Goal: Navigation & Orientation: Find specific page/section

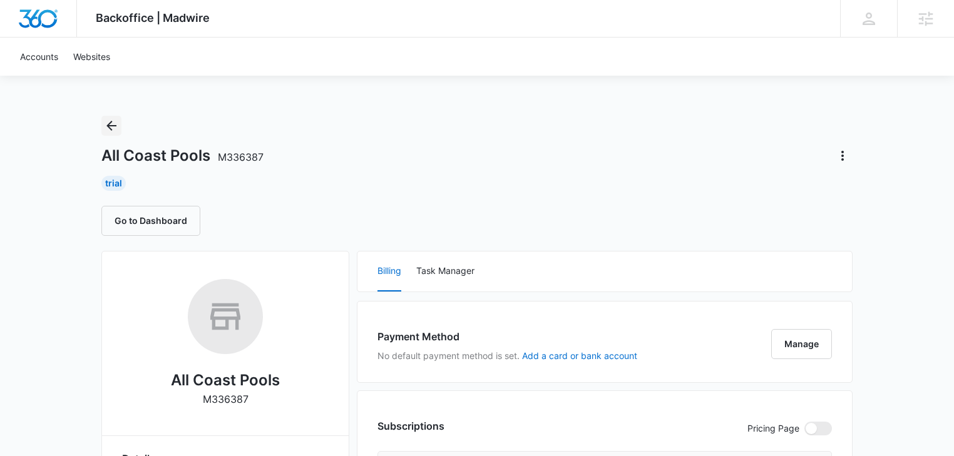
drag, startPoint x: 108, startPoint y: 125, endPoint x: 118, endPoint y: 141, distance: 19.1
click at [108, 125] on icon "Back" at bounding box center [111, 126] width 10 height 10
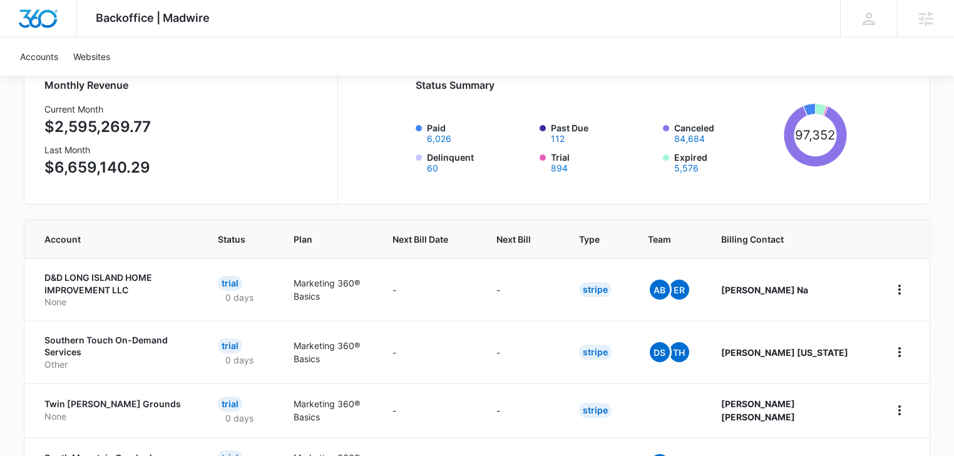
scroll to position [133, 0]
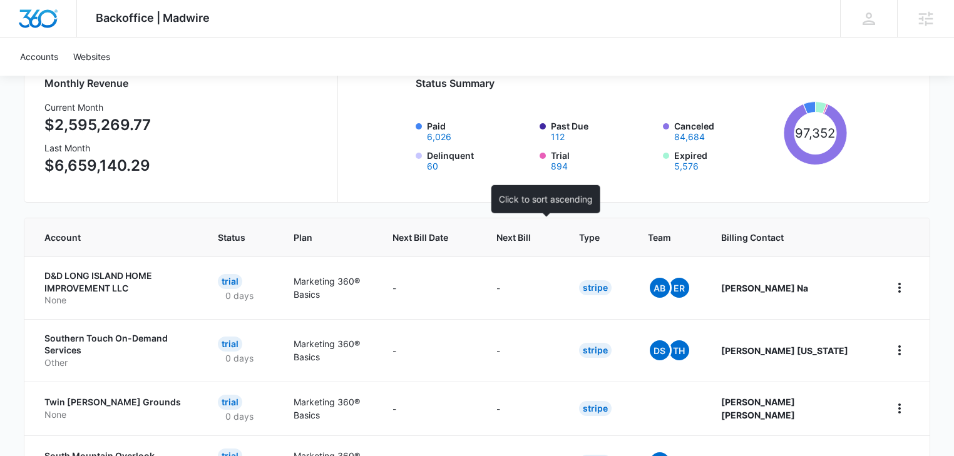
click at [531, 233] on span "Next Bill" at bounding box center [513, 237] width 34 height 13
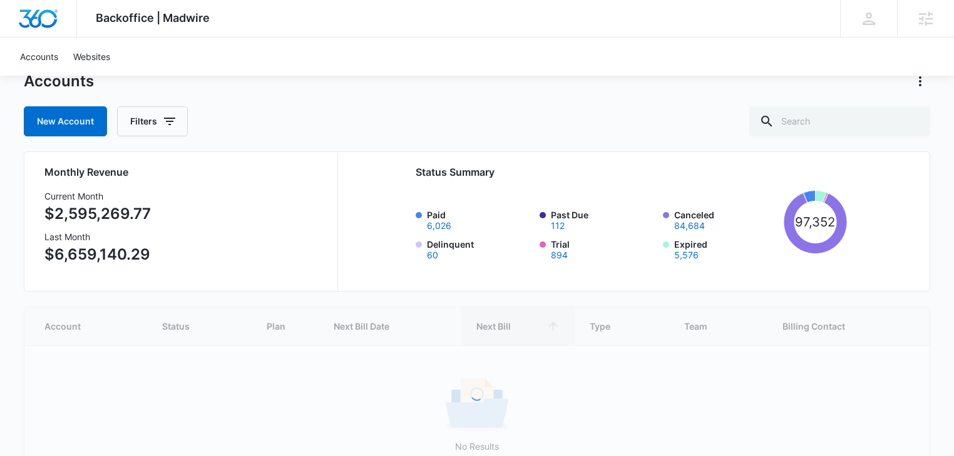
scroll to position [66, 0]
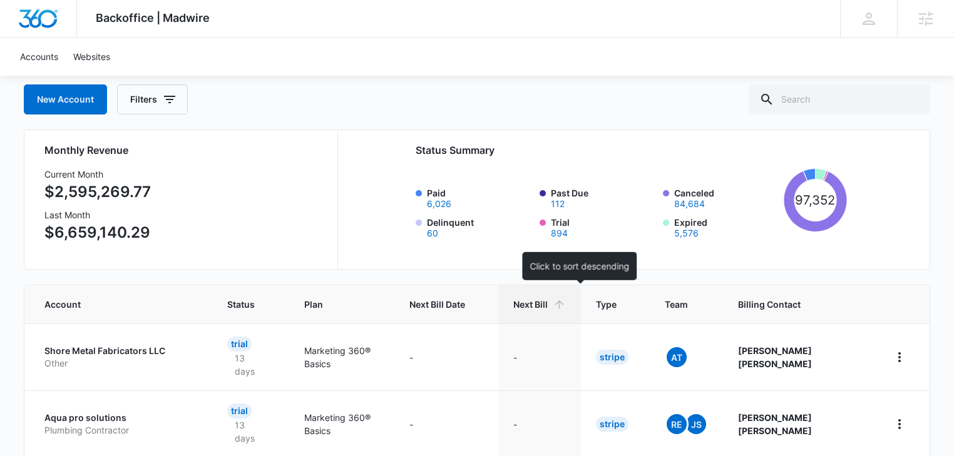
click at [547, 302] on span "Next Bill" at bounding box center [530, 304] width 34 height 13
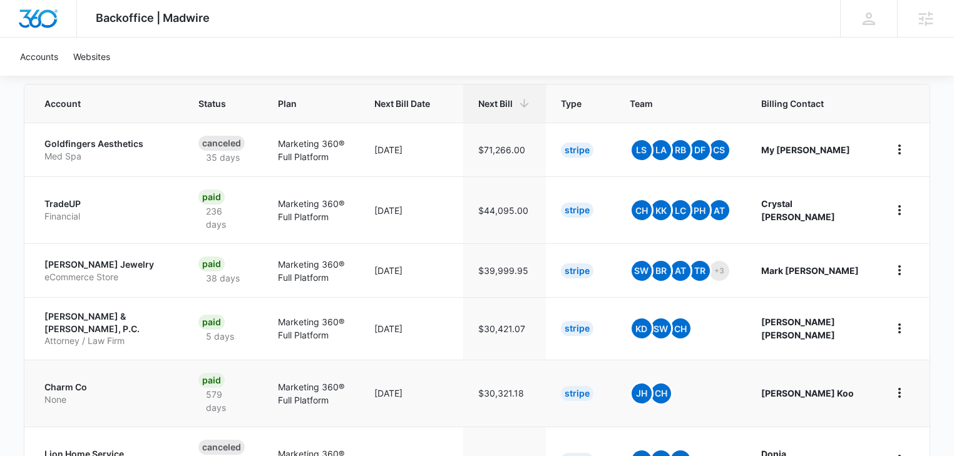
scroll to position [67, 0]
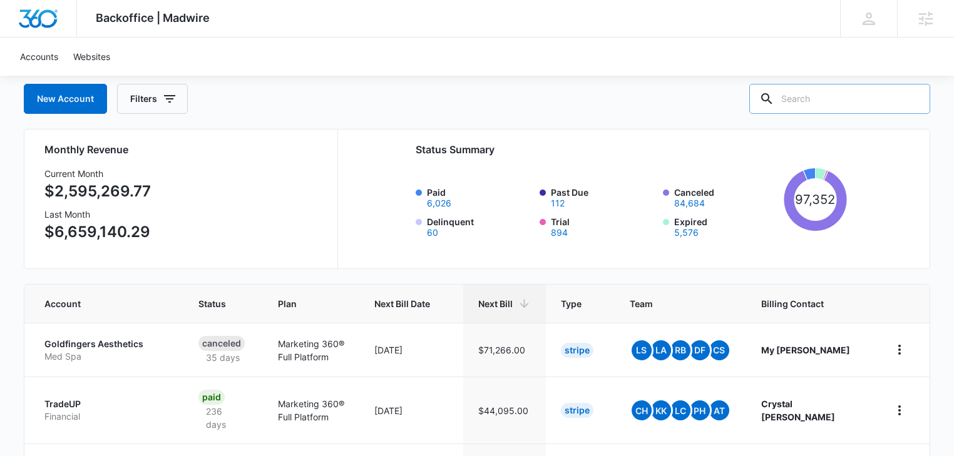
click at [810, 99] on input "text" at bounding box center [839, 99] width 181 height 30
type input "pool"
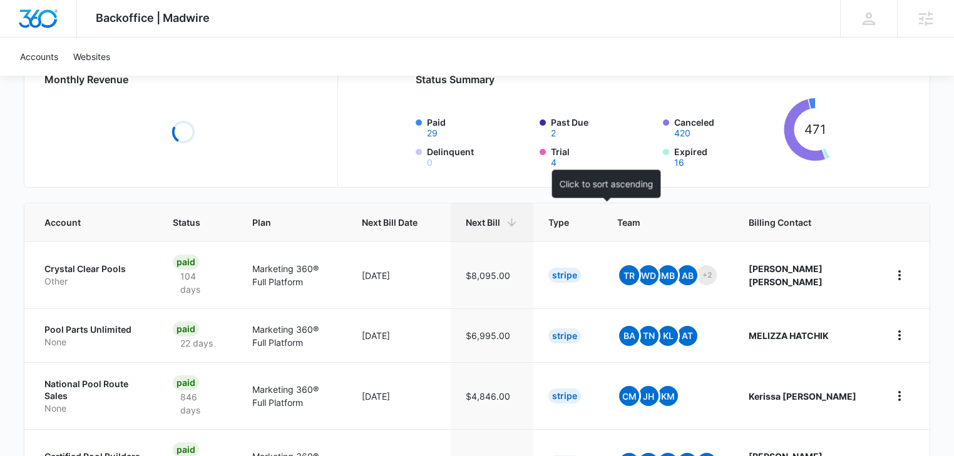
scroll to position [200, 0]
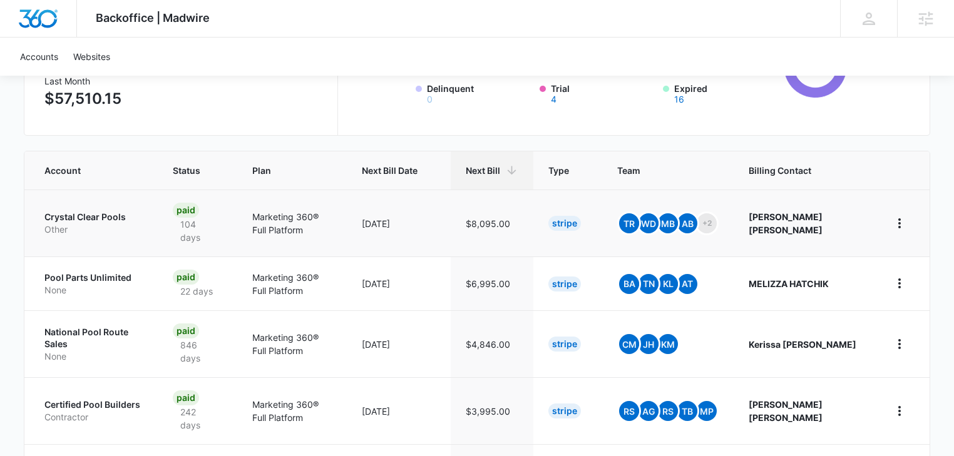
click at [79, 218] on p "Crystal Clear Pools" at bounding box center [93, 217] width 98 height 13
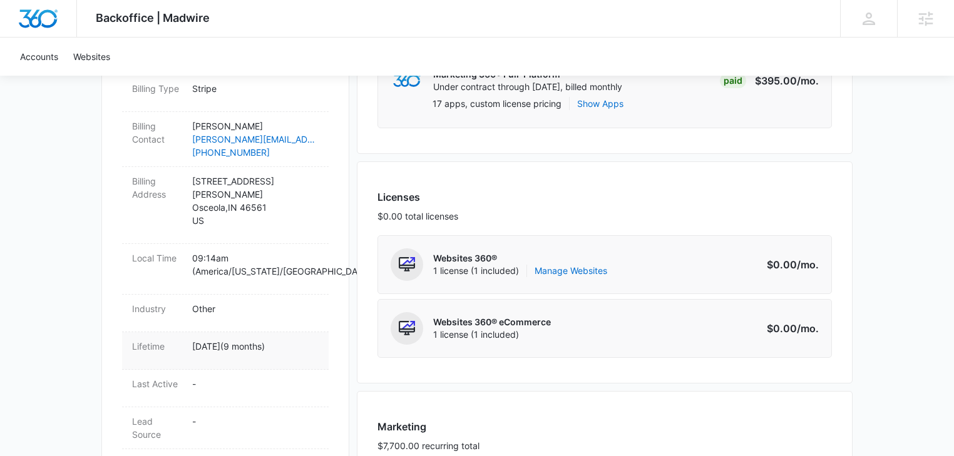
scroll to position [66, 0]
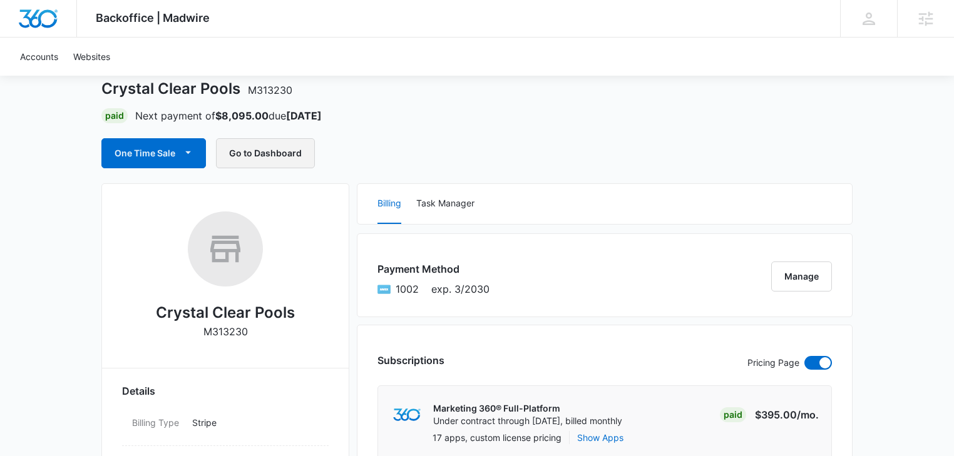
click at [258, 148] on button "Go to Dashboard" at bounding box center [265, 153] width 99 height 30
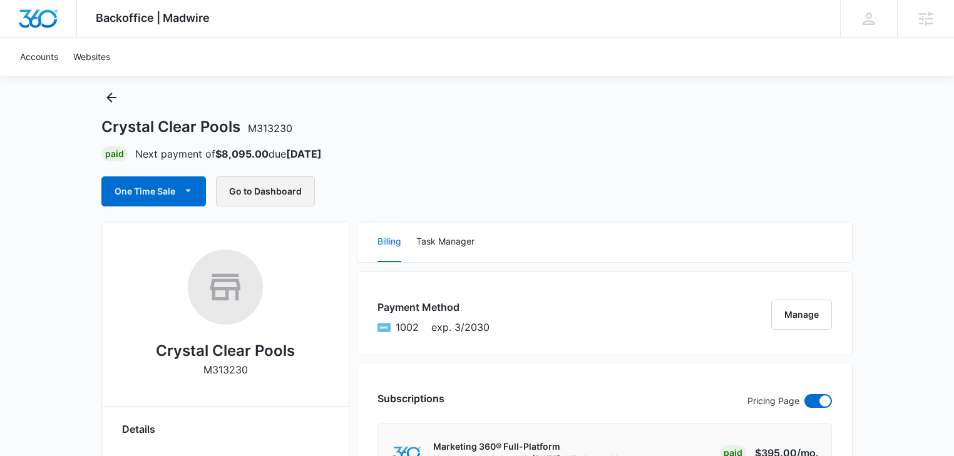
scroll to position [0, 0]
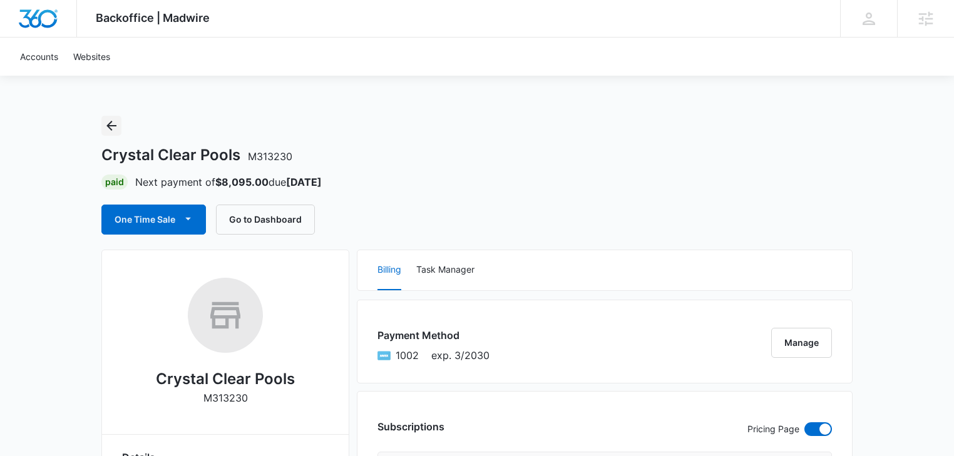
click at [109, 123] on icon "Back" at bounding box center [111, 126] width 10 height 10
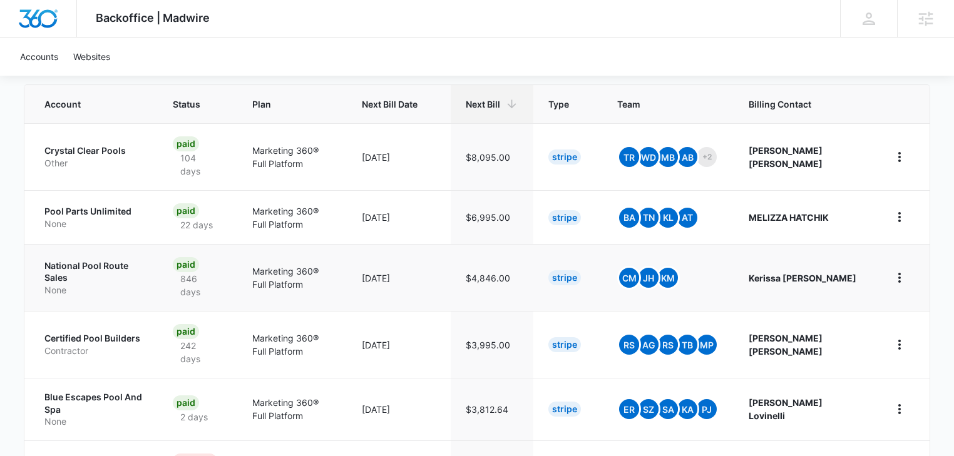
scroll to position [333, 0]
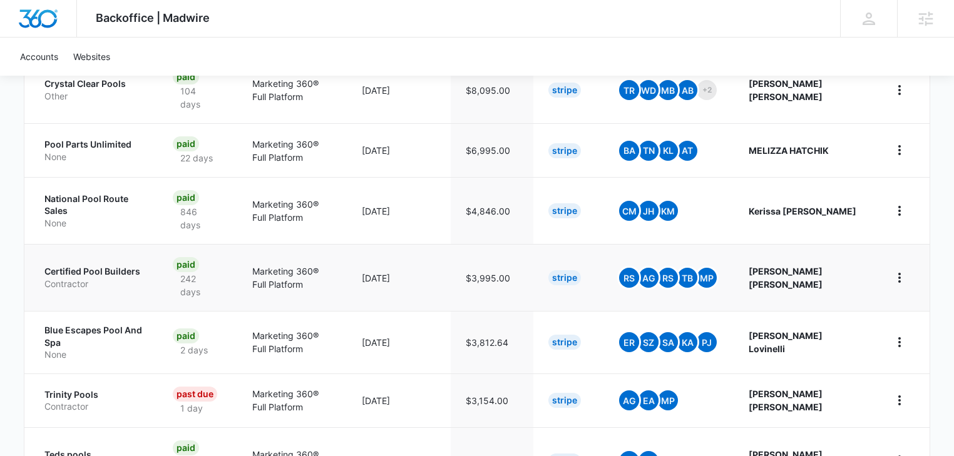
click at [87, 278] on p "Contractor" at bounding box center [93, 284] width 98 height 13
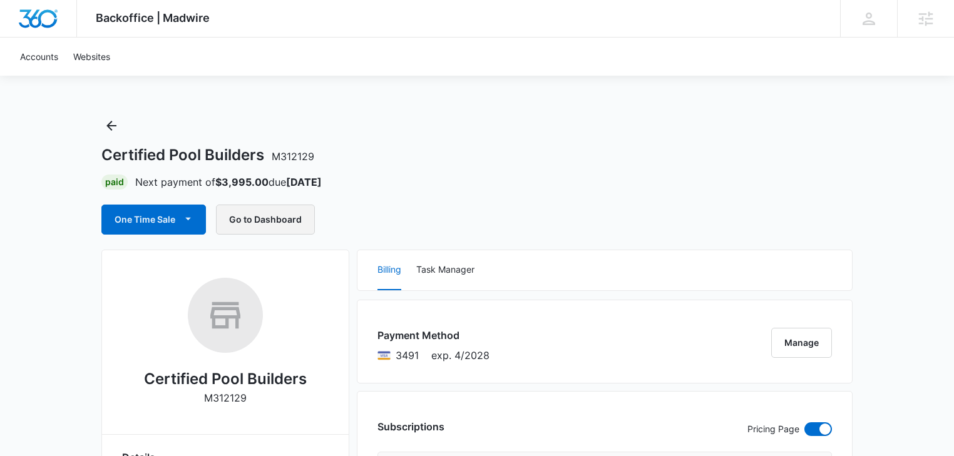
click at [273, 221] on button "Go to Dashboard" at bounding box center [265, 220] width 99 height 30
click at [110, 126] on icon "Back" at bounding box center [111, 125] width 15 height 15
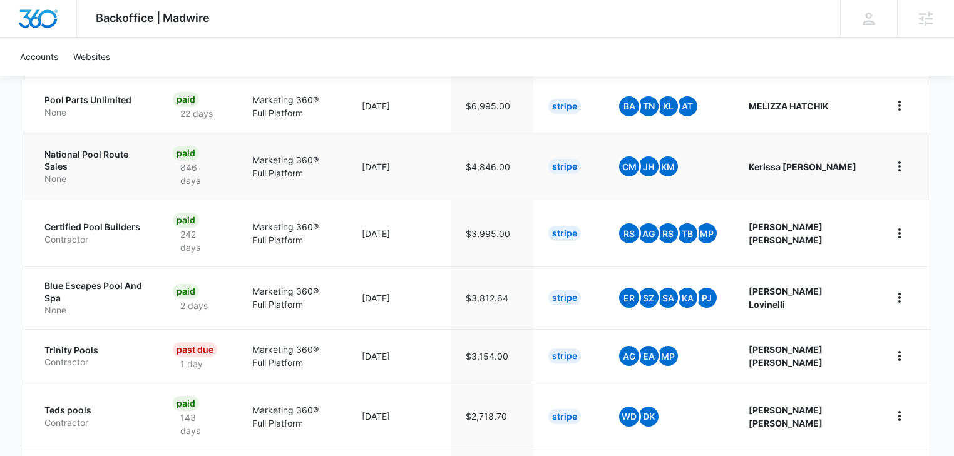
scroll to position [400, 0]
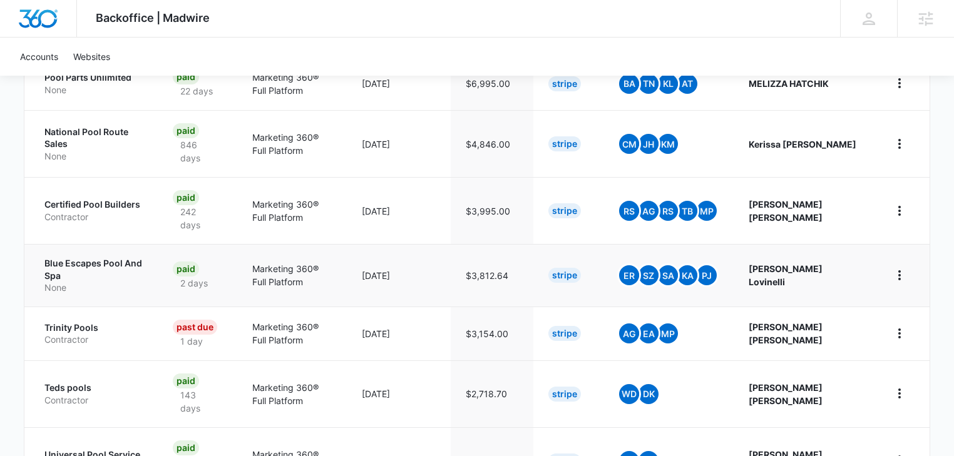
click at [90, 265] on p "Blue Escapes Pool And Spa" at bounding box center [93, 269] width 98 height 24
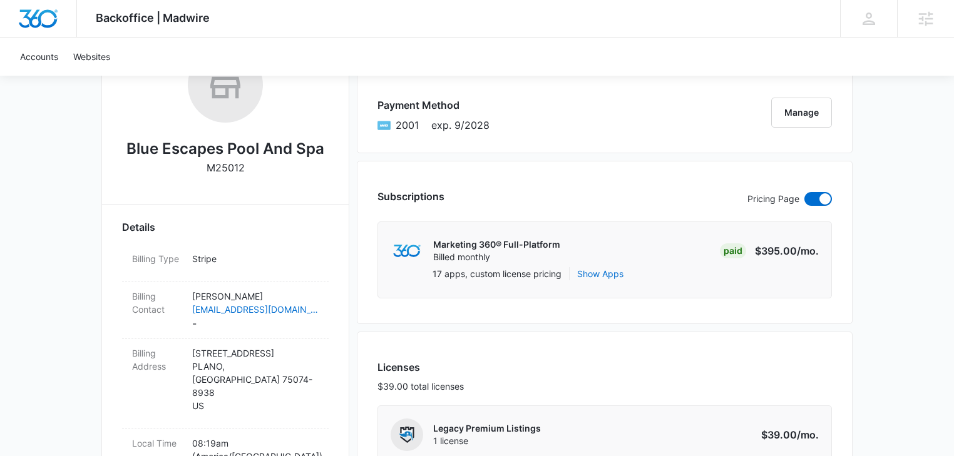
scroll to position [133, 0]
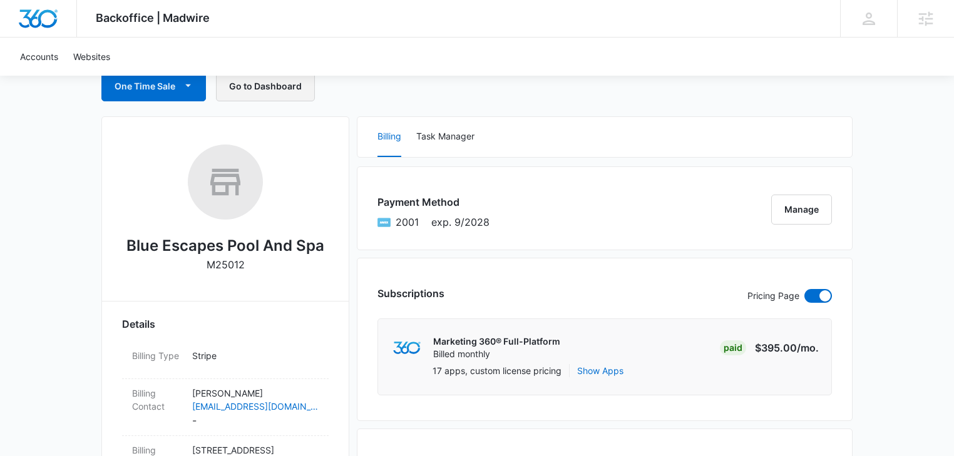
click at [259, 91] on button "Go to Dashboard" at bounding box center [265, 86] width 99 height 30
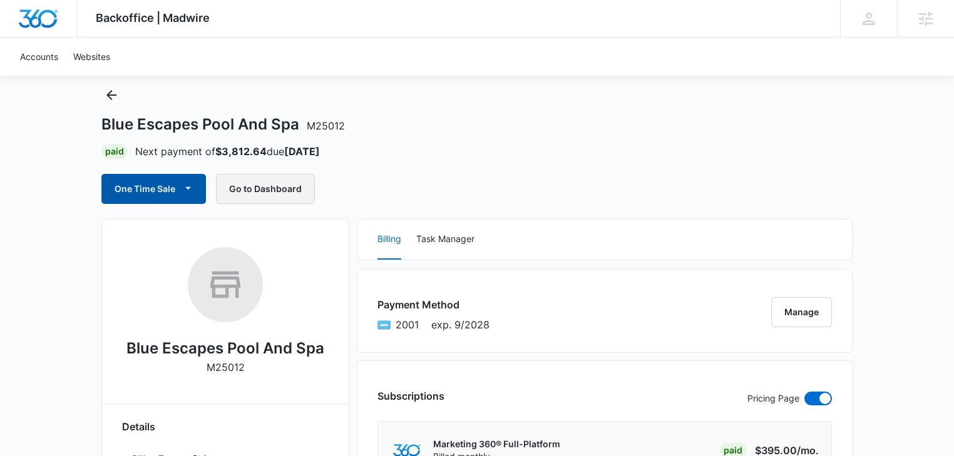
scroll to position [0, 0]
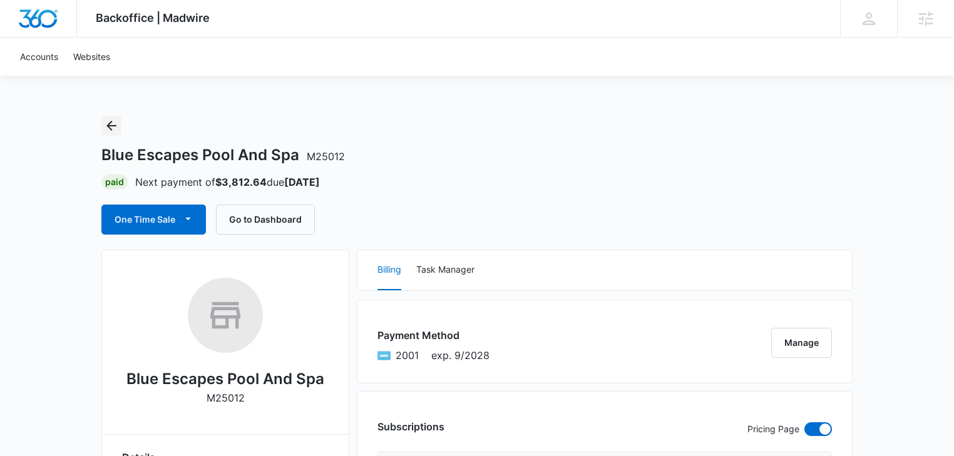
click at [109, 128] on icon "Back" at bounding box center [111, 126] width 10 height 10
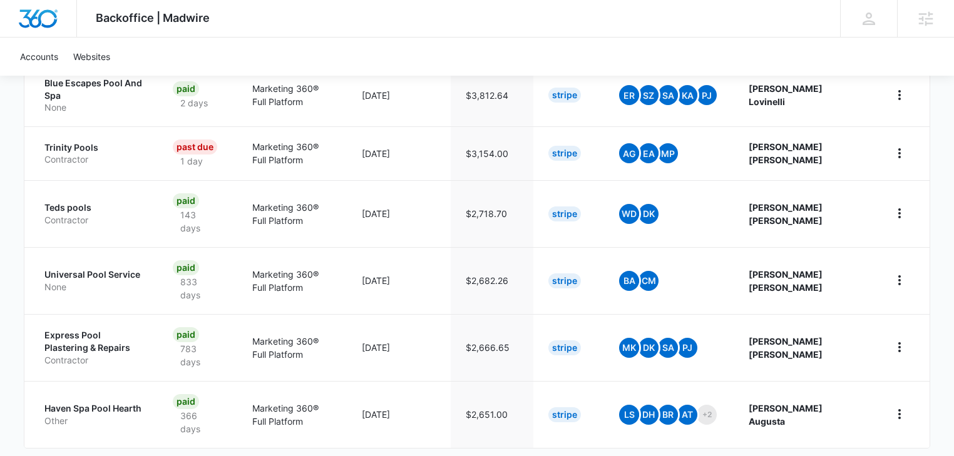
scroll to position [601, 0]
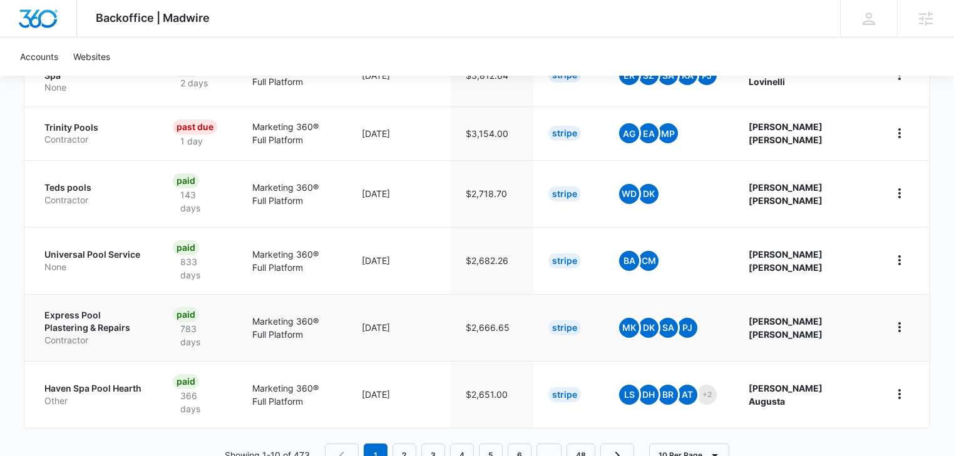
click at [110, 309] on p "Express Pool Plastering & Repairs" at bounding box center [93, 321] width 98 height 24
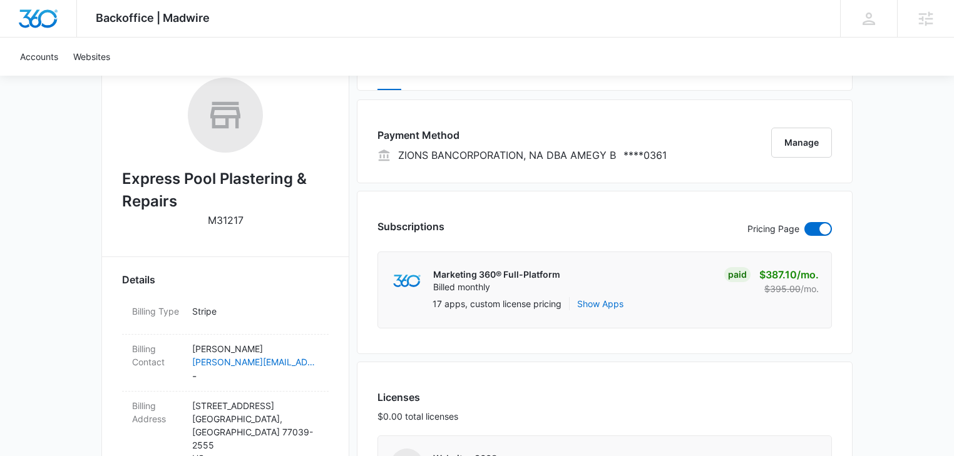
scroll to position [66, 0]
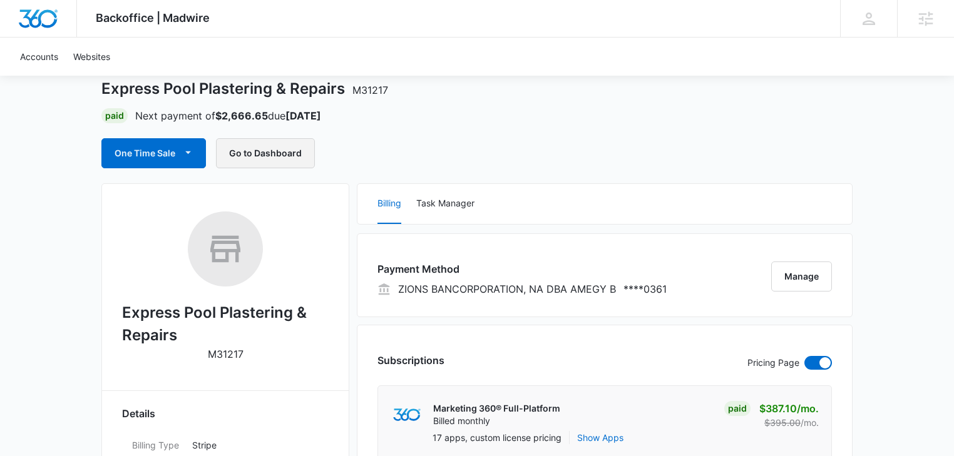
click at [252, 156] on button "Go to Dashboard" at bounding box center [265, 153] width 99 height 30
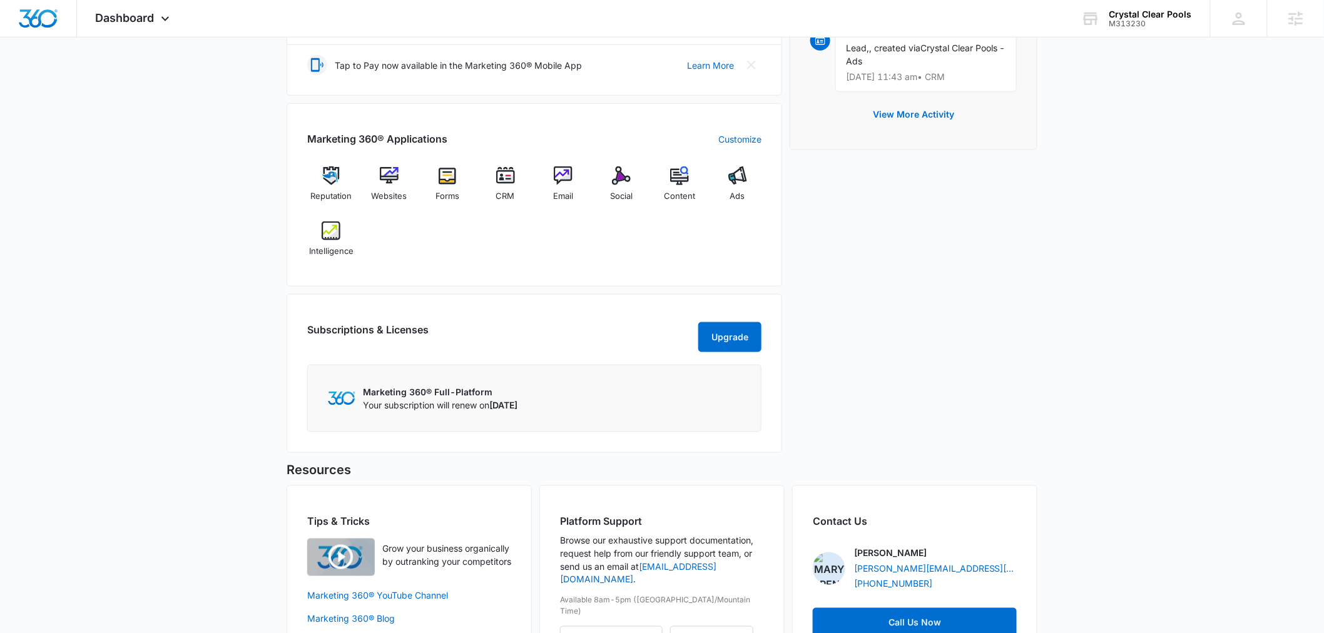
scroll to position [294, 0]
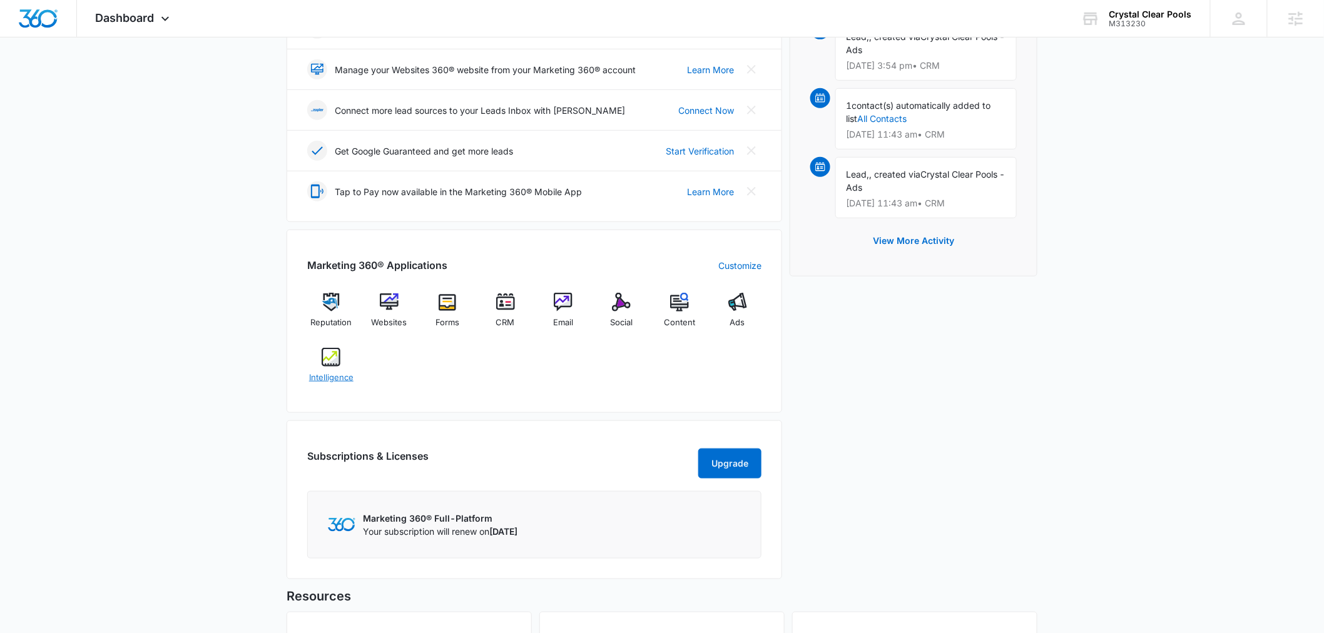
click at [335, 367] on div "Intelligence" at bounding box center [331, 370] width 48 height 45
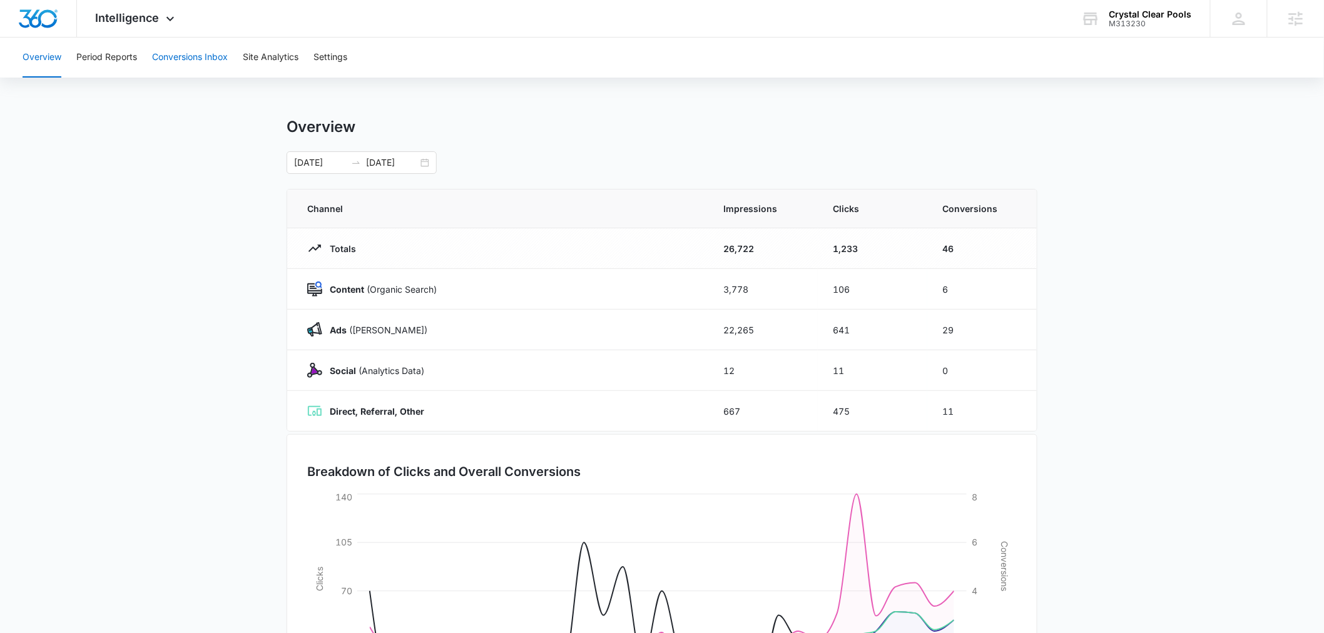
click at [195, 56] on button "Conversions Inbox" at bounding box center [190, 58] width 76 height 40
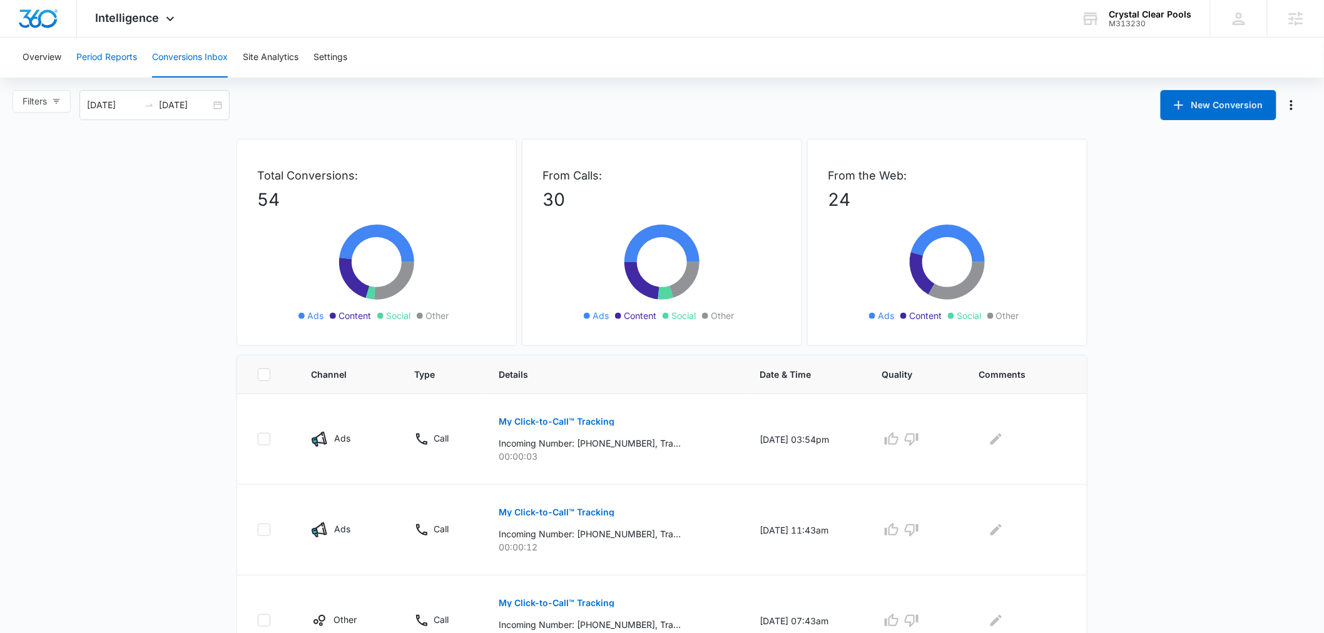
click at [102, 59] on button "Period Reports" at bounding box center [106, 58] width 61 height 40
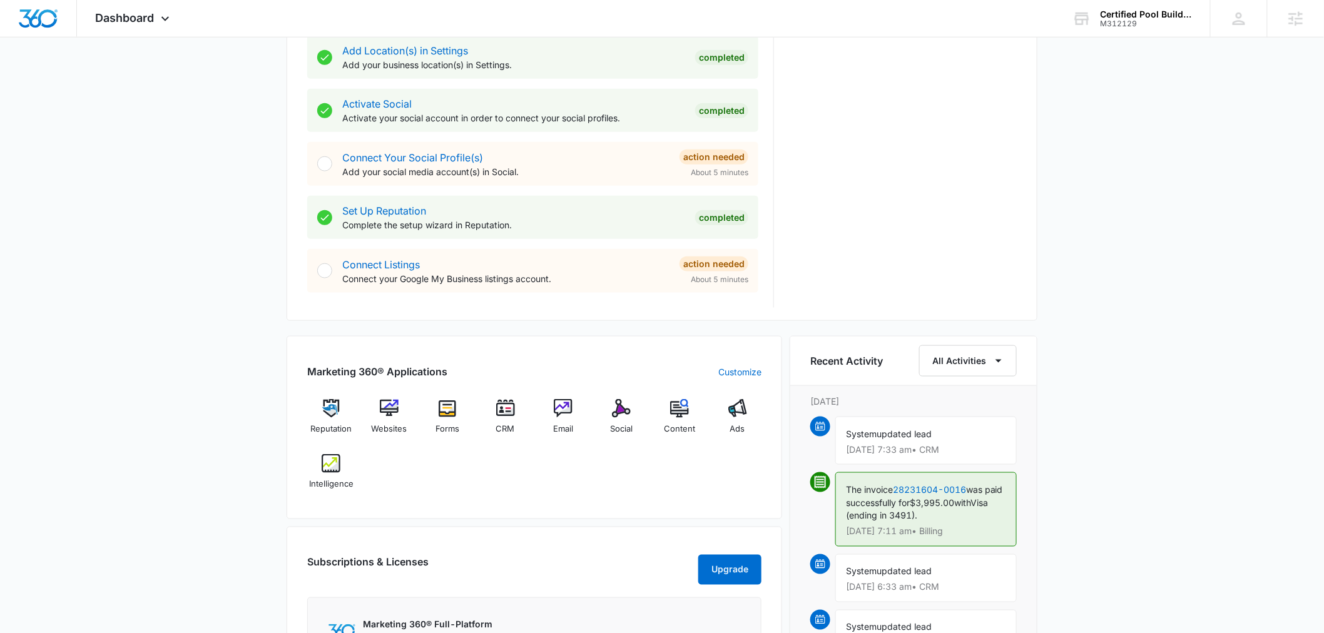
scroll to position [556, 0]
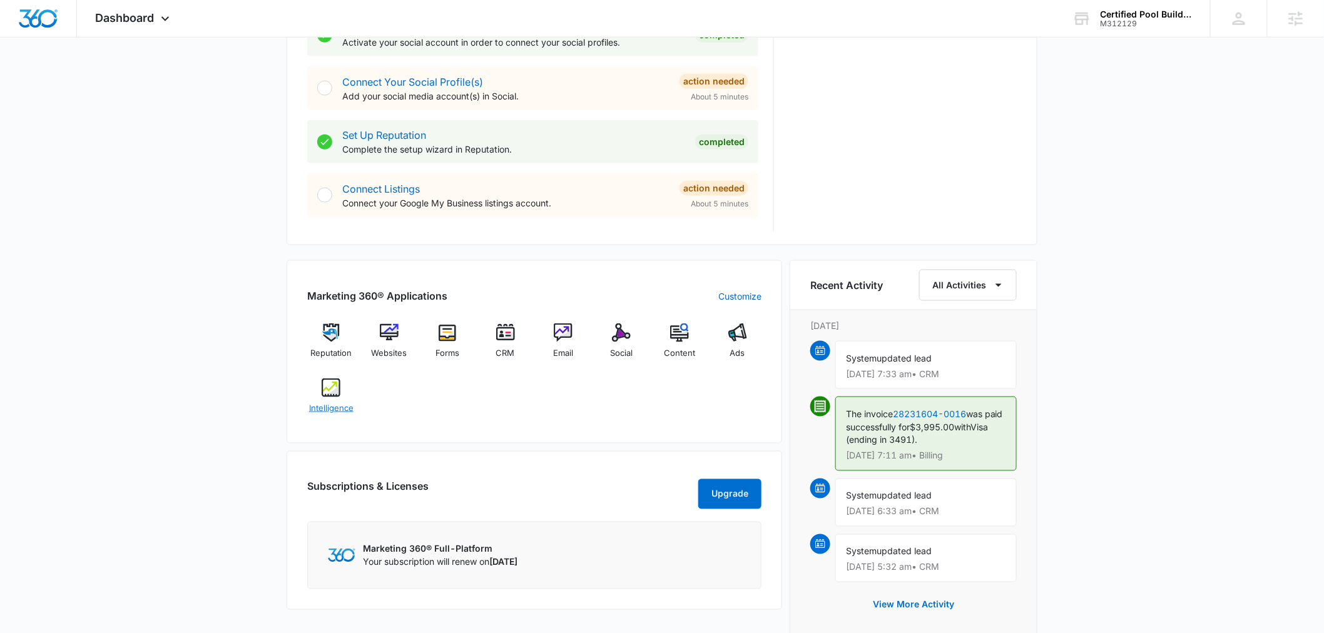
click at [328, 405] on span "Intelligence" at bounding box center [331, 408] width 44 height 13
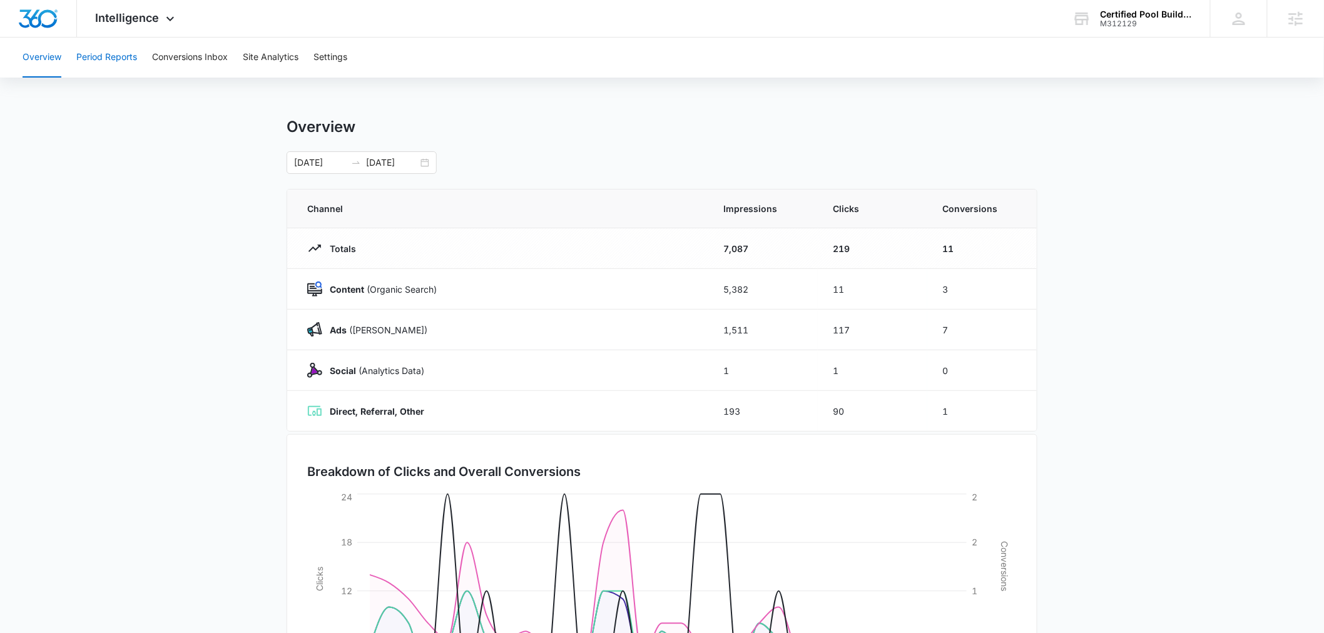
click at [100, 59] on button "Period Reports" at bounding box center [106, 58] width 61 height 40
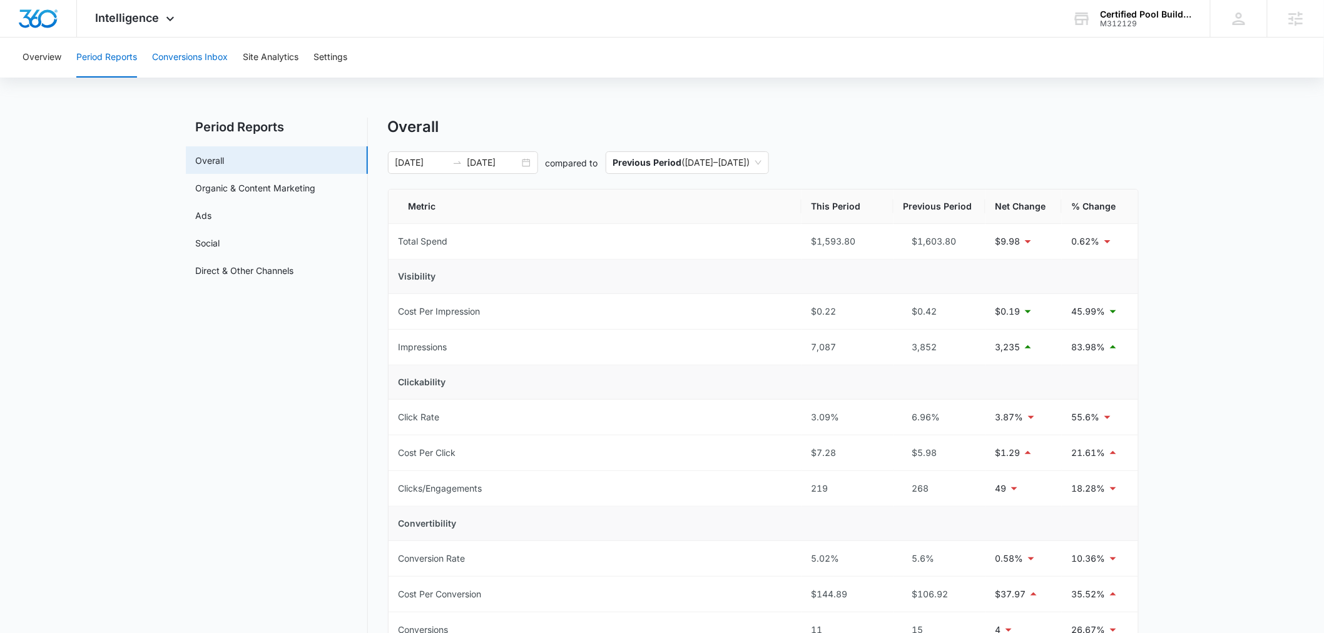
click at [180, 59] on button "Conversions Inbox" at bounding box center [190, 58] width 76 height 40
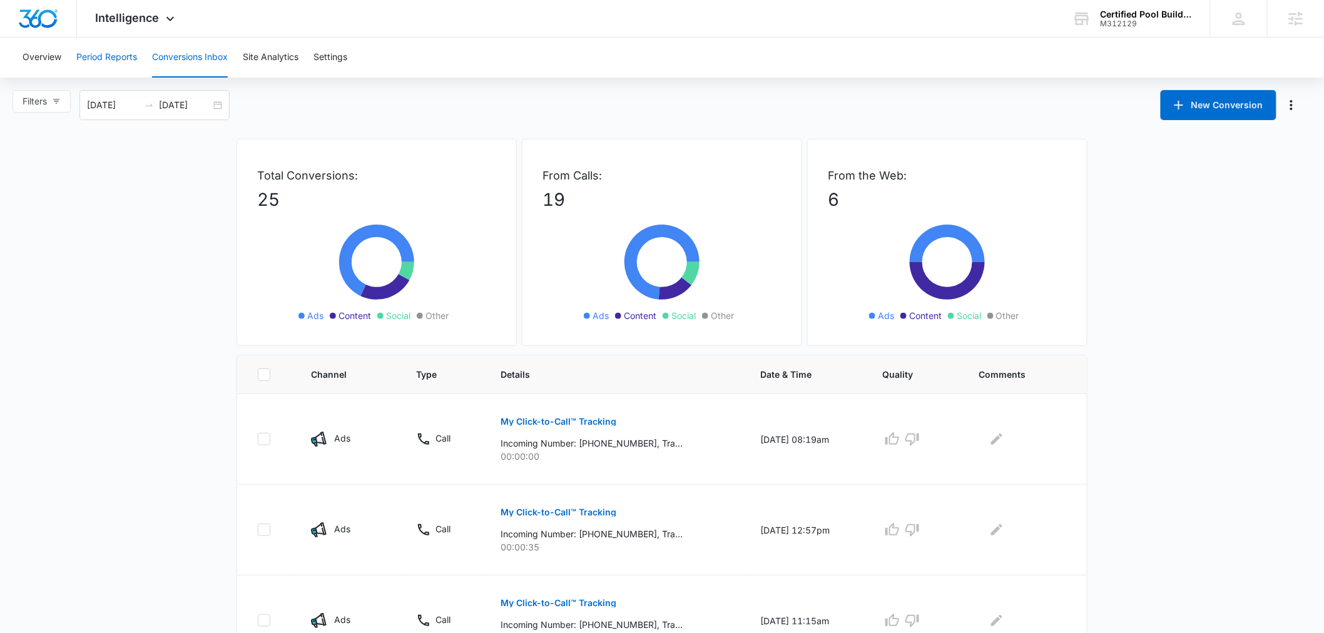
click at [100, 63] on button "Period Reports" at bounding box center [106, 58] width 61 height 40
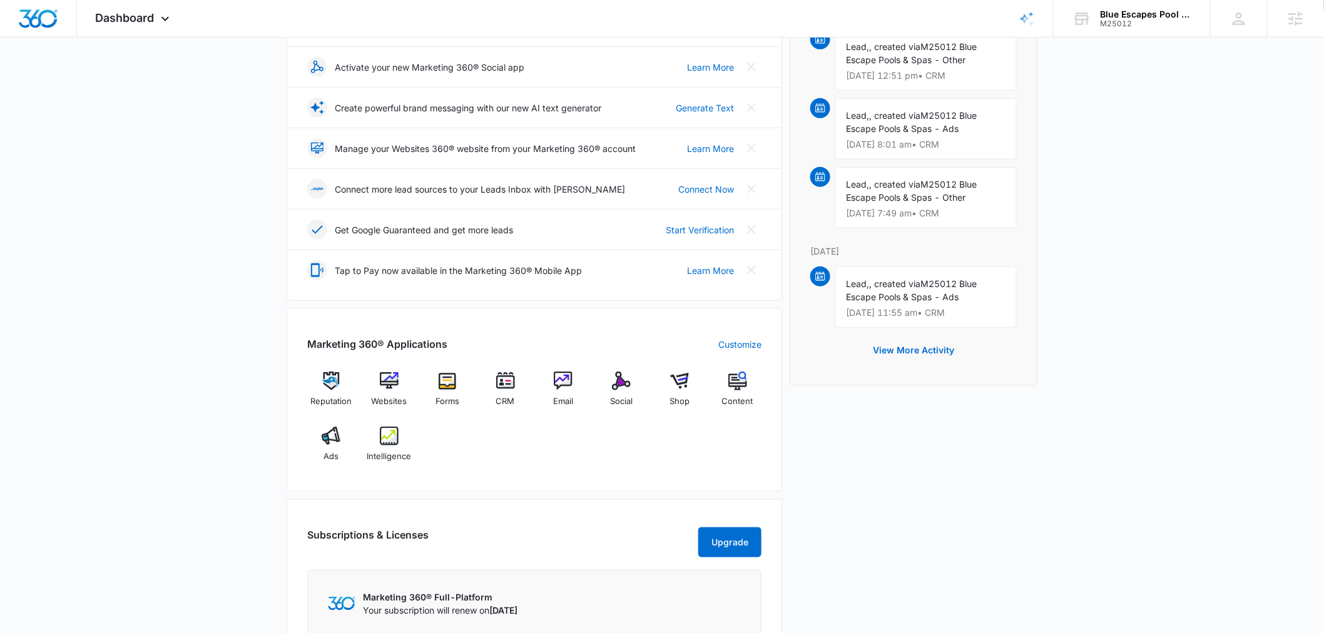
scroll to position [278, 0]
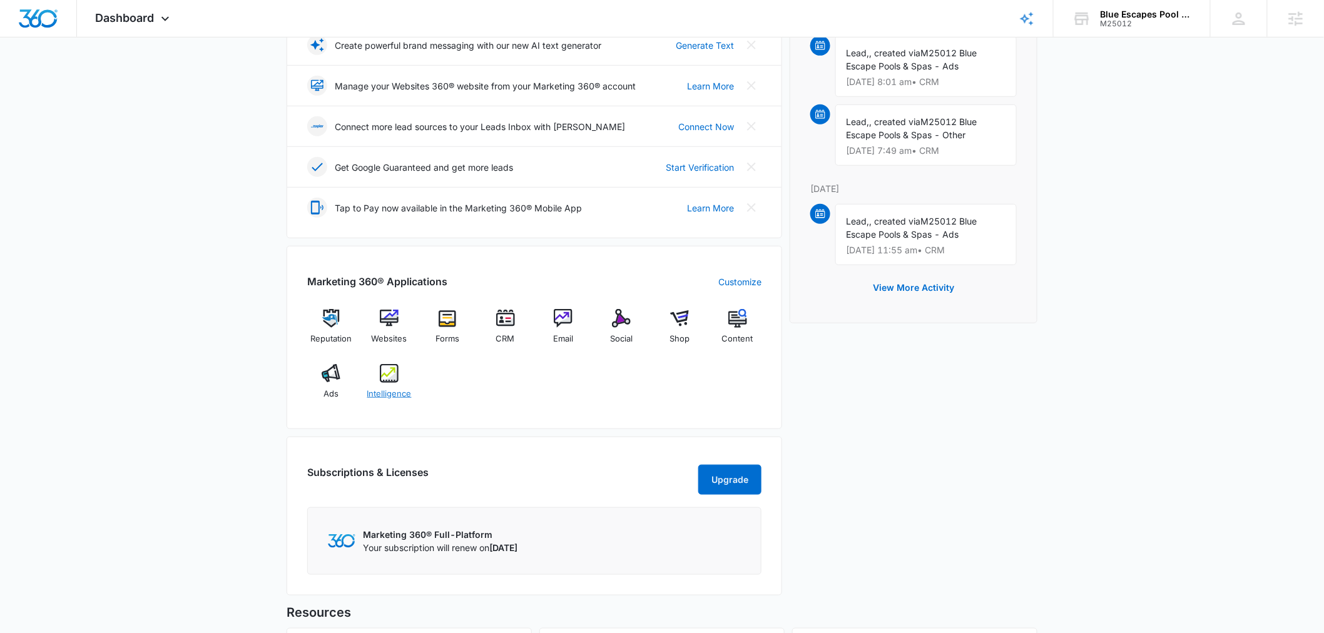
click at [387, 389] on span "Intelligence" at bounding box center [389, 394] width 44 height 13
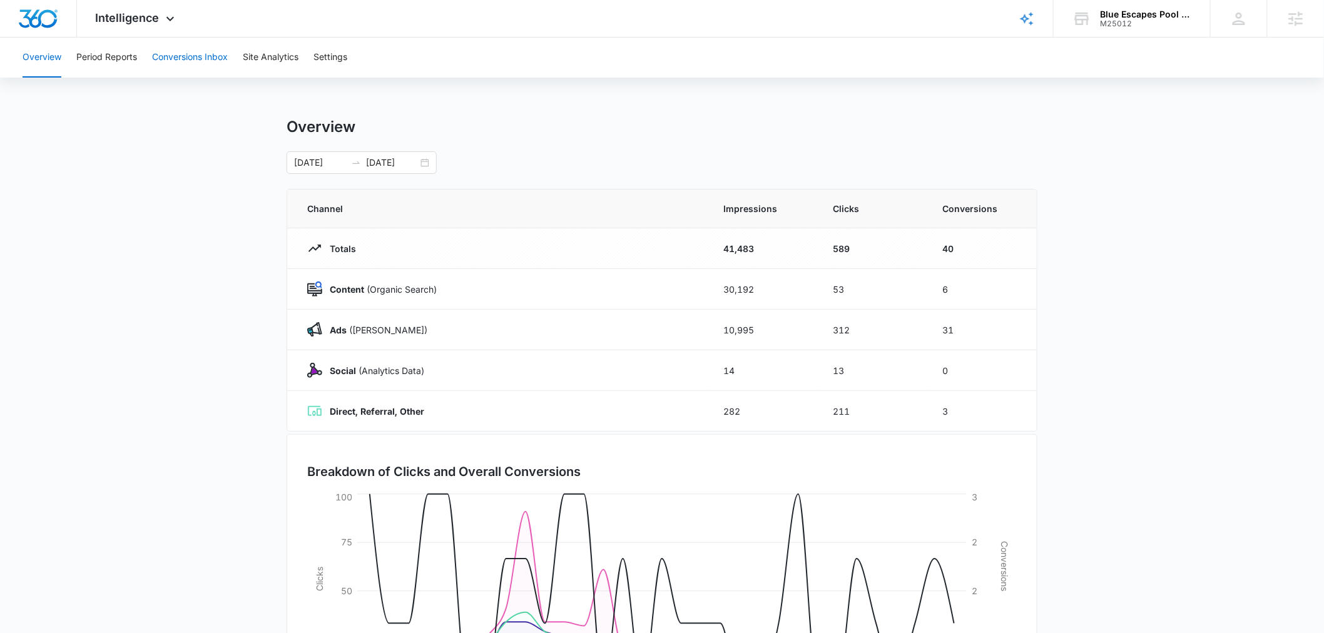
click at [188, 54] on button "Conversions Inbox" at bounding box center [190, 58] width 76 height 40
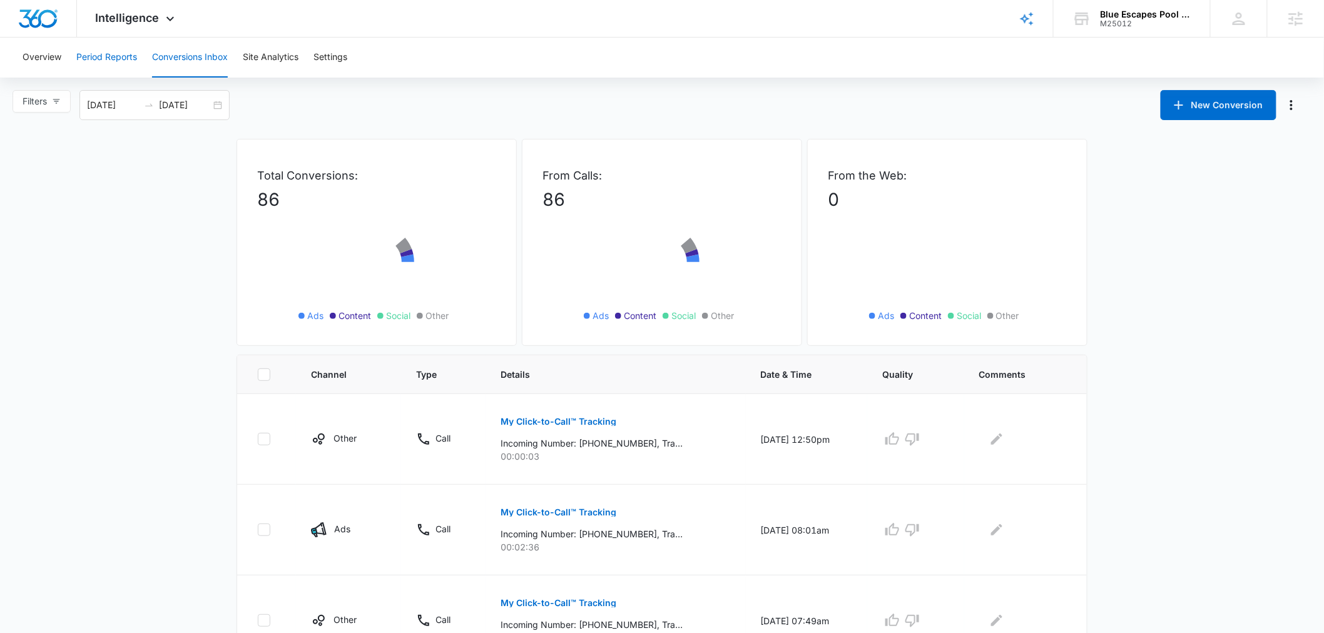
click at [100, 54] on button "Period Reports" at bounding box center [106, 58] width 61 height 40
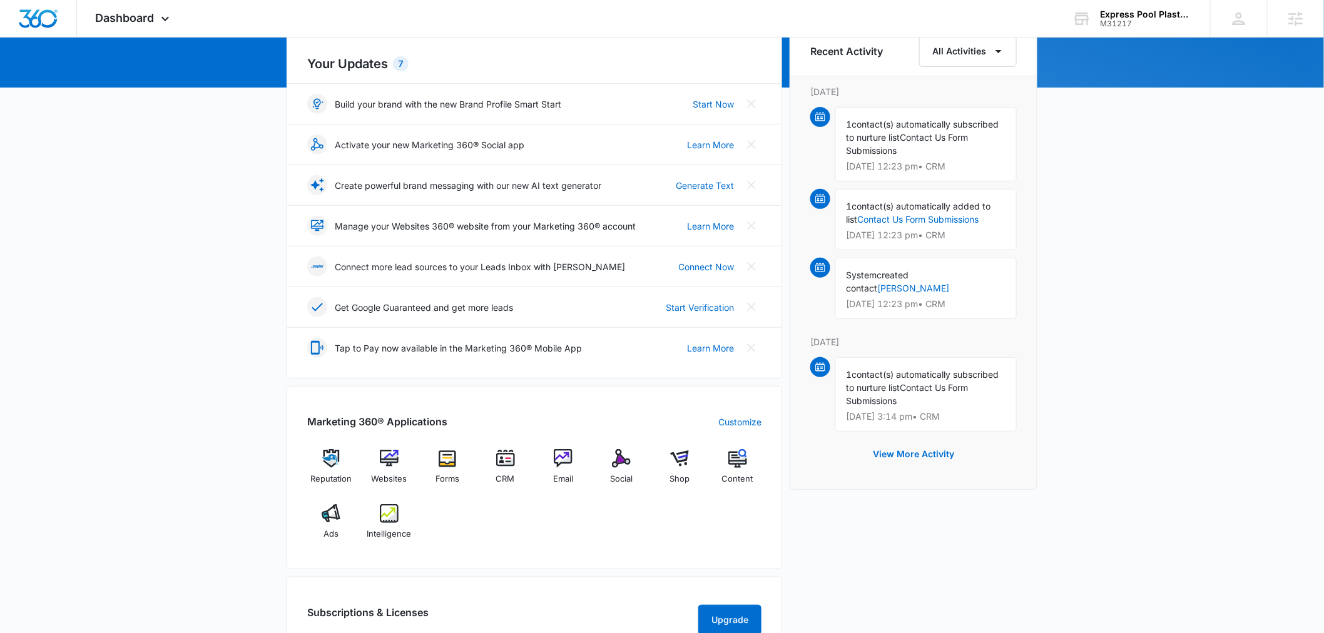
scroll to position [370, 0]
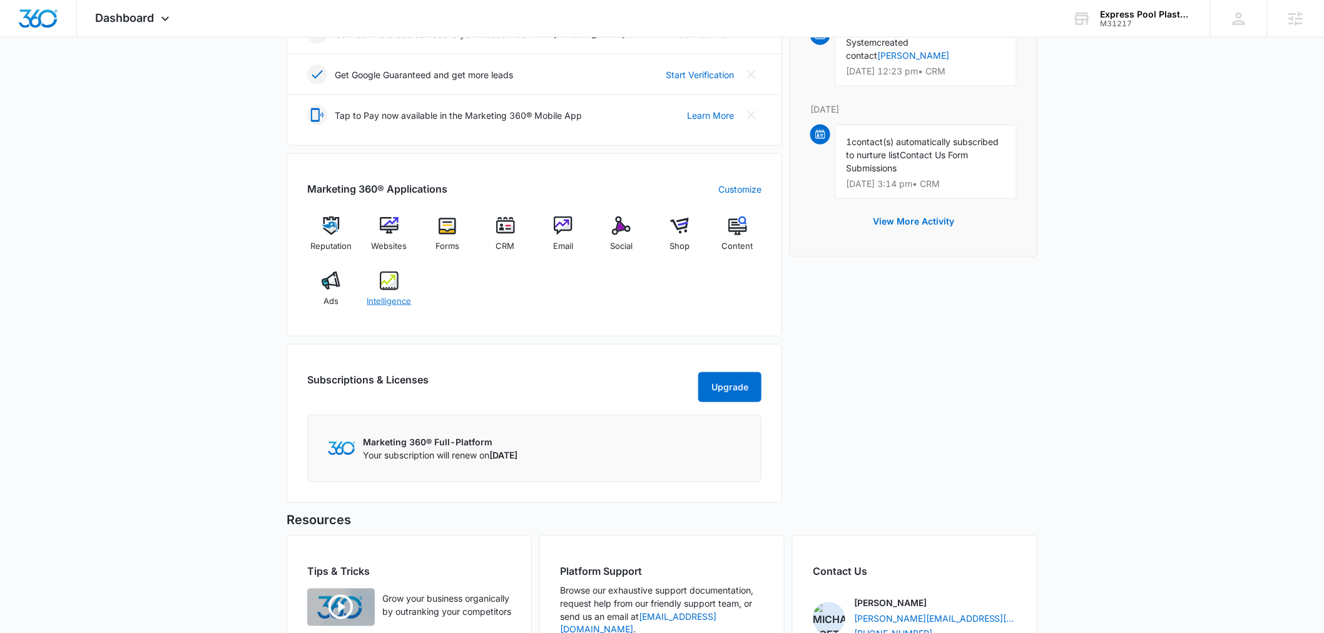
click at [389, 299] on span "Intelligence" at bounding box center [389, 301] width 44 height 13
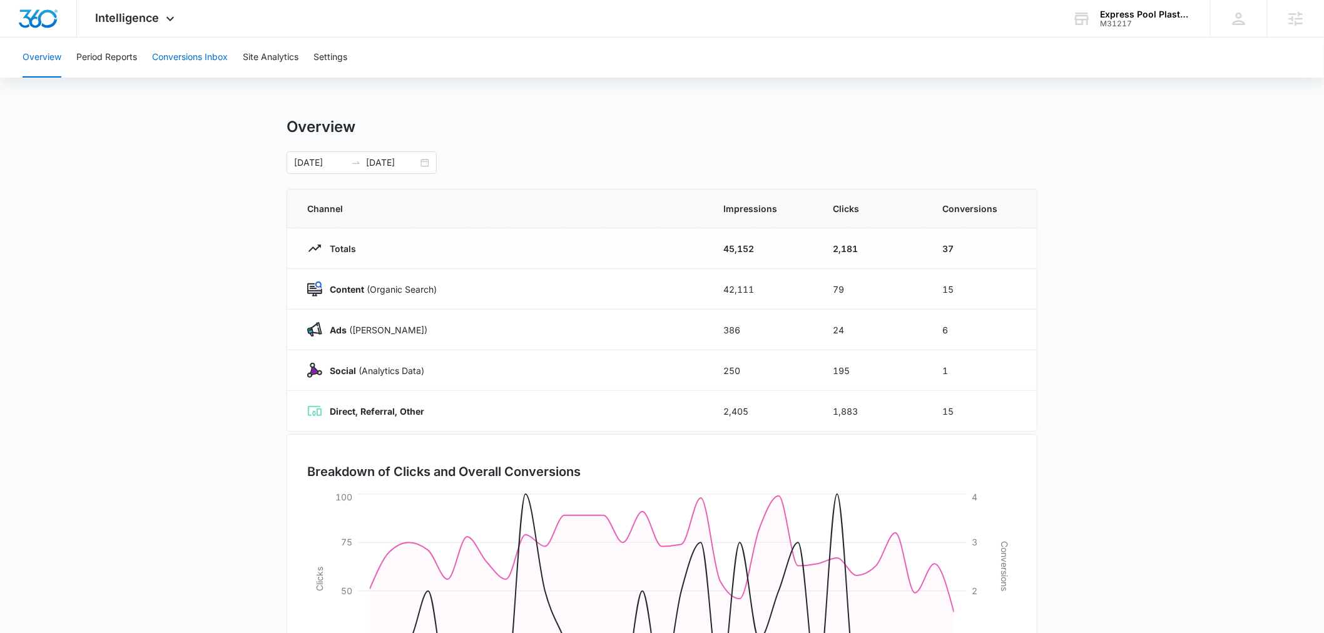
click at [194, 58] on button "Conversions Inbox" at bounding box center [190, 58] width 76 height 40
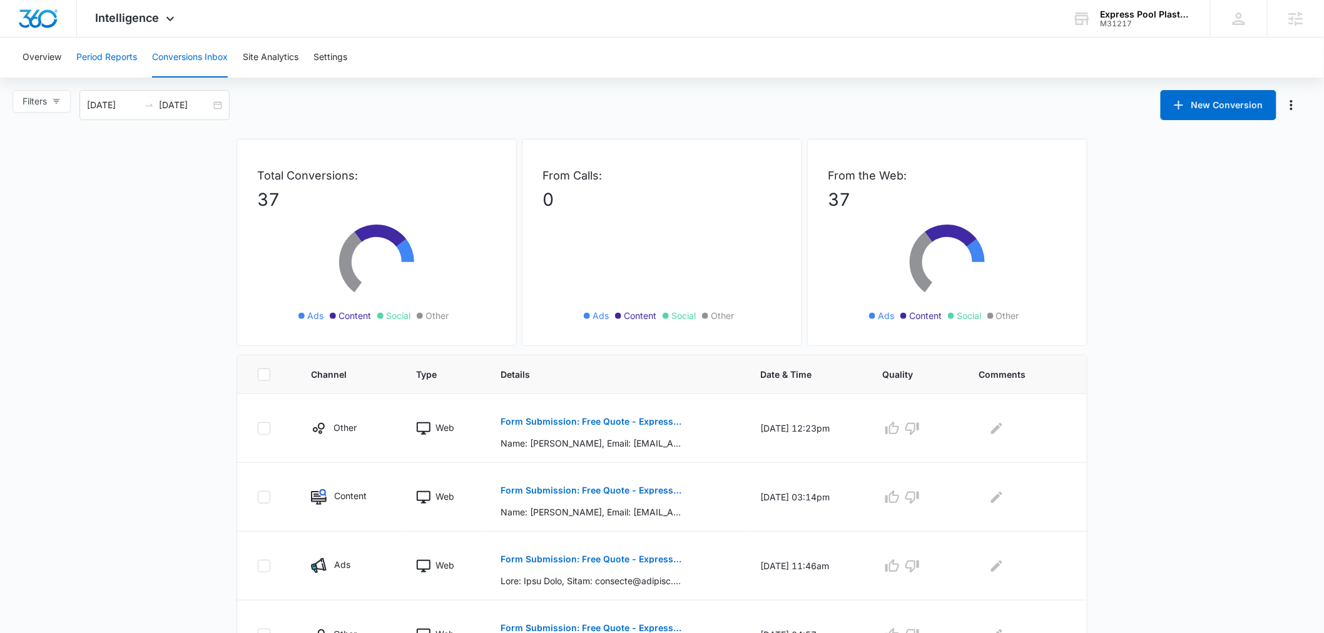
click at [111, 59] on button "Period Reports" at bounding box center [106, 58] width 61 height 40
